Goal: Task Accomplishment & Management: Manage account settings

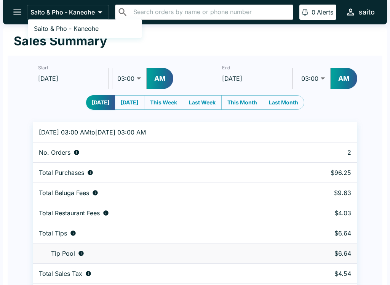
select select "03:00"
click at [108, 26] on link "Saito & Pho - Kaneohe" at bounding box center [85, 28] width 114 height 12
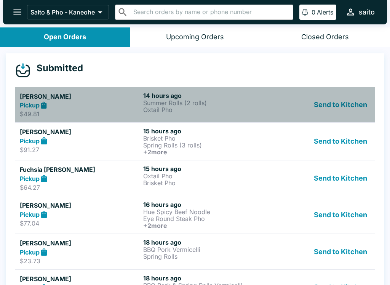
click at [94, 104] on div "Pickup" at bounding box center [80, 105] width 120 height 9
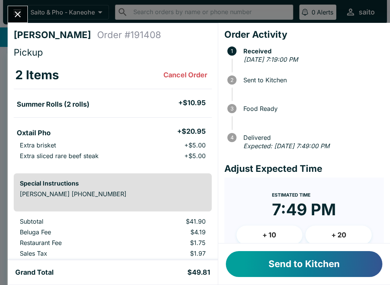
click at [191, 72] on button "Cancel Order" at bounding box center [185, 74] width 50 height 15
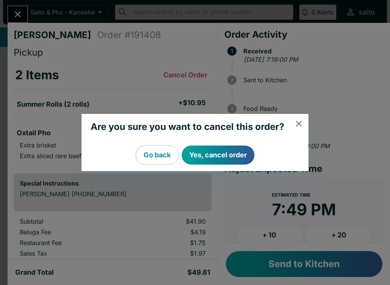
click at [217, 190] on div "Are you sure you want to cancel this order? Go back Yes, cancel order" at bounding box center [195, 142] width 390 height 285
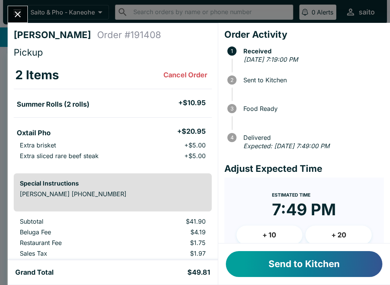
click at [177, 69] on button "Cancel Order" at bounding box center [185, 74] width 50 height 15
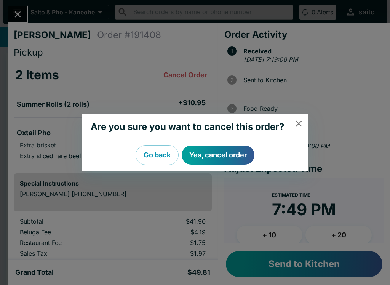
click at [215, 153] on button "Yes, cancel order" at bounding box center [218, 154] width 73 height 19
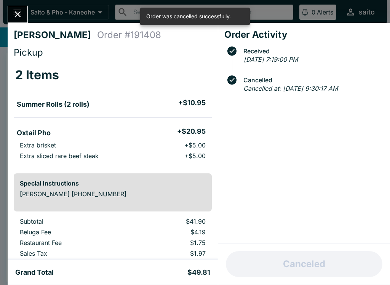
click at [15, 6] on button "Close" at bounding box center [17, 14] width 19 height 16
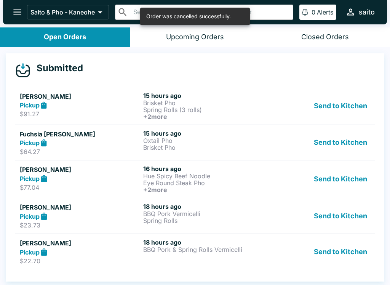
click at [109, 98] on h5 "[PERSON_NAME]" at bounding box center [80, 96] width 120 height 9
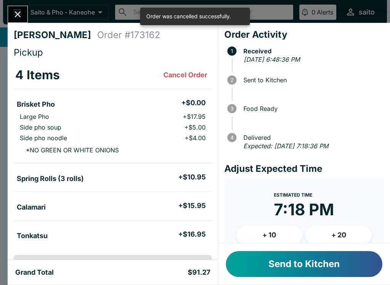
click at [182, 70] on button "Cancel Order" at bounding box center [185, 74] width 50 height 15
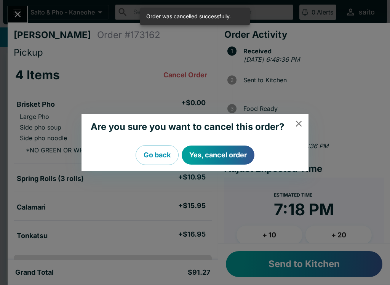
click at [222, 158] on button "Yes, cancel order" at bounding box center [218, 154] width 73 height 19
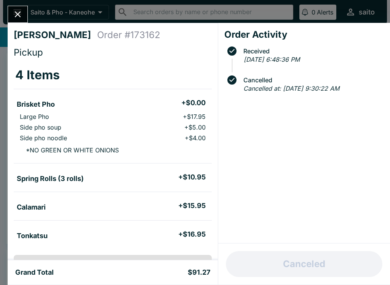
click at [19, 11] on icon "Close" at bounding box center [18, 14] width 10 height 10
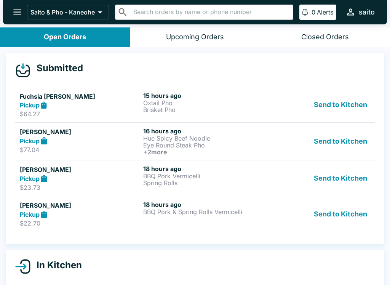
click at [109, 97] on h5 "Fuchsia [PERSON_NAME]" at bounding box center [80, 96] width 120 height 9
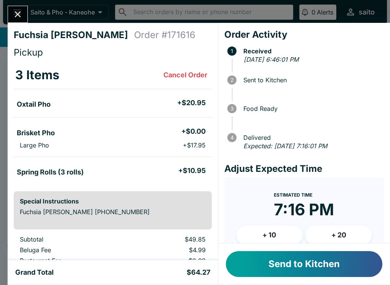
click at [192, 72] on button "Cancel Order" at bounding box center [185, 74] width 50 height 15
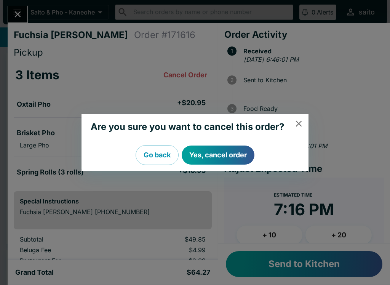
click at [231, 154] on button "Yes, cancel order" at bounding box center [218, 154] width 73 height 19
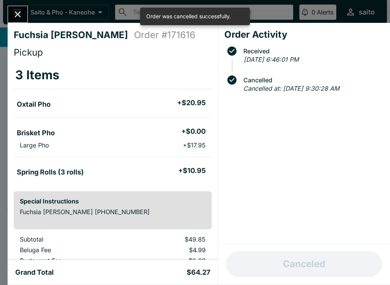
click at [18, 9] on icon "Close" at bounding box center [18, 14] width 10 height 10
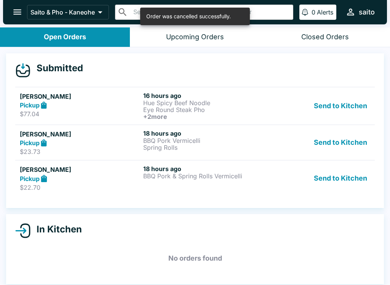
click at [124, 106] on div "Pickup" at bounding box center [80, 105] width 120 height 9
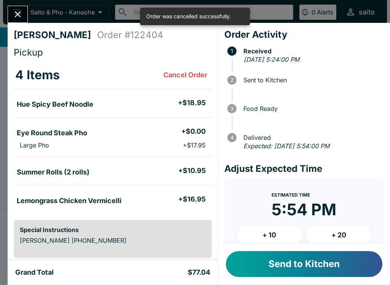
click at [185, 73] on button "Cancel Order" at bounding box center [185, 74] width 50 height 15
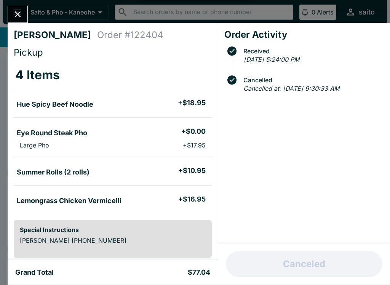
click at [13, 8] on button "Close" at bounding box center [17, 14] width 19 height 16
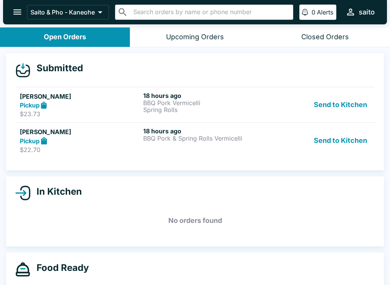
click at [133, 101] on div "Pickup" at bounding box center [80, 105] width 120 height 9
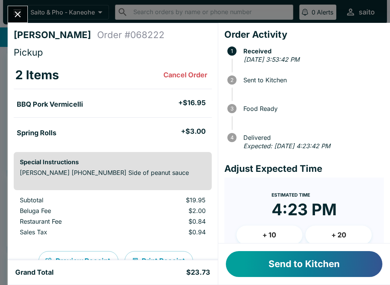
click at [187, 73] on button "Cancel Order" at bounding box center [185, 74] width 50 height 15
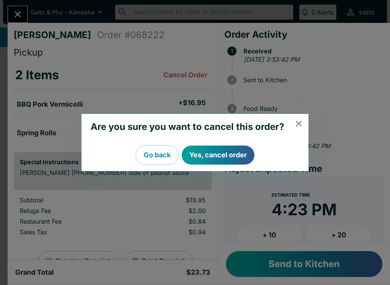
click at [212, 157] on button "Yes, cancel order" at bounding box center [218, 154] width 73 height 19
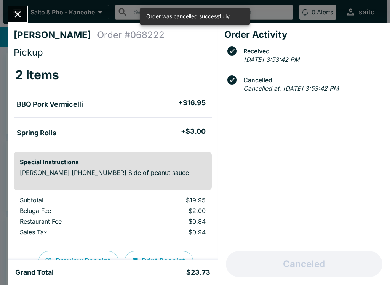
click at [14, 7] on button "Close" at bounding box center [17, 14] width 19 height 16
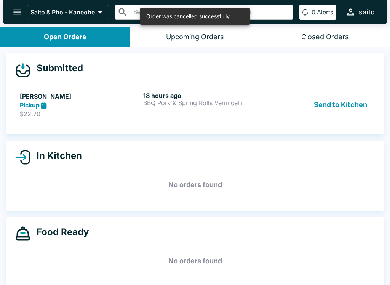
click at [163, 112] on div "18 hours ago BBQ Pork & Spring Rolls Vermicelli" at bounding box center [203, 105] width 120 height 26
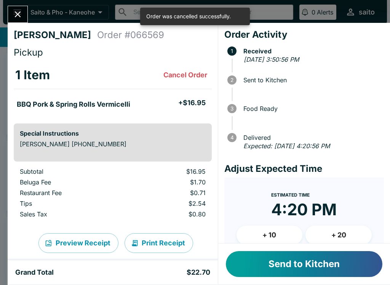
click at [177, 73] on button "Cancel Order" at bounding box center [185, 74] width 50 height 15
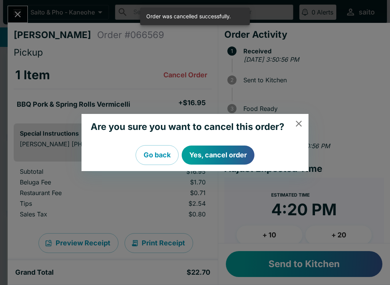
click at [223, 149] on button "Yes, cancel order" at bounding box center [218, 154] width 73 height 19
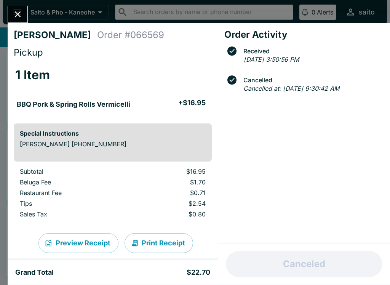
click at [20, 12] on icon "Close" at bounding box center [18, 14] width 6 height 6
